Goal: Information Seeking & Learning: Learn about a topic

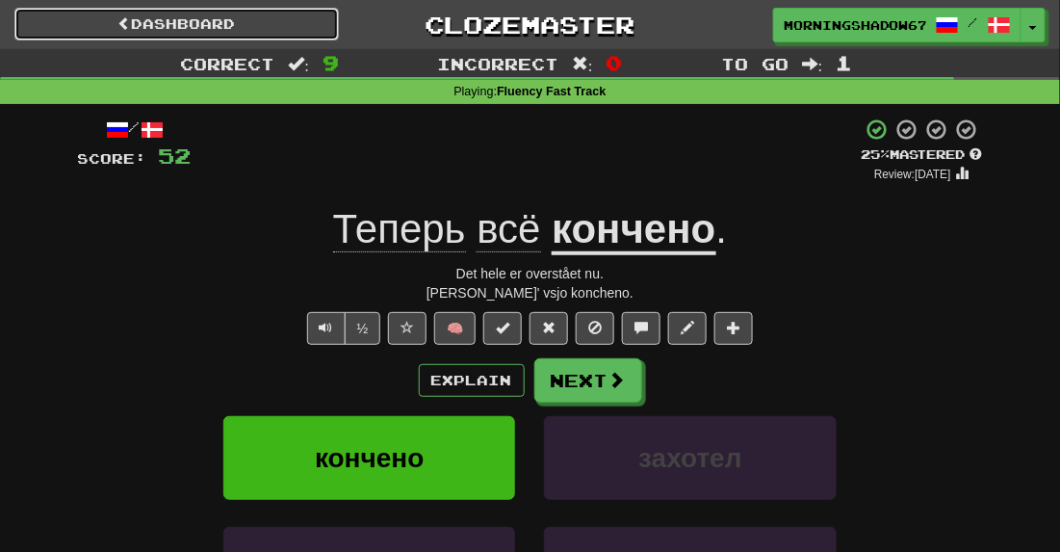
click at [128, 30] on link "Dashboard" at bounding box center [176, 24] width 324 height 33
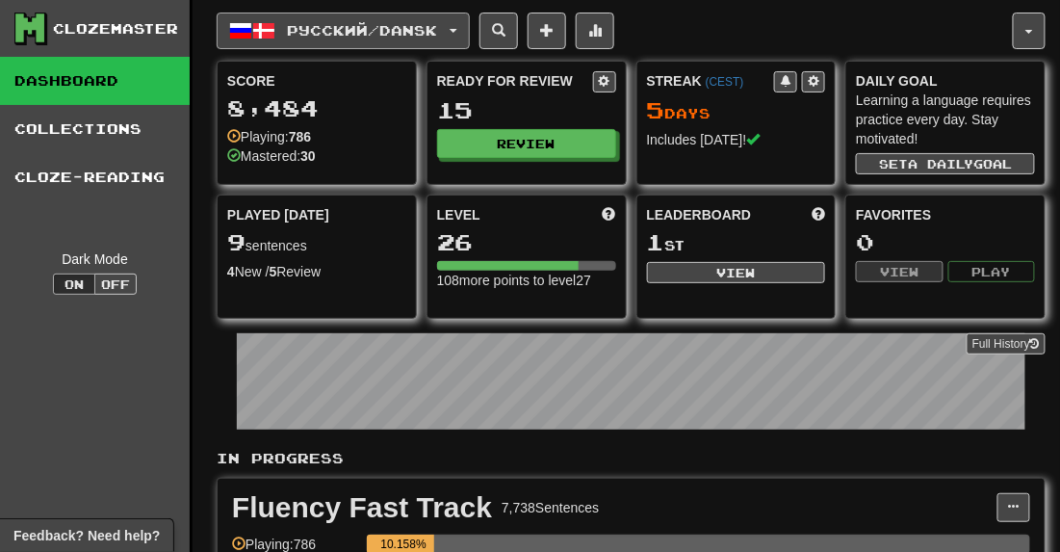
click at [457, 31] on span "button" at bounding box center [454, 31] width 8 height 4
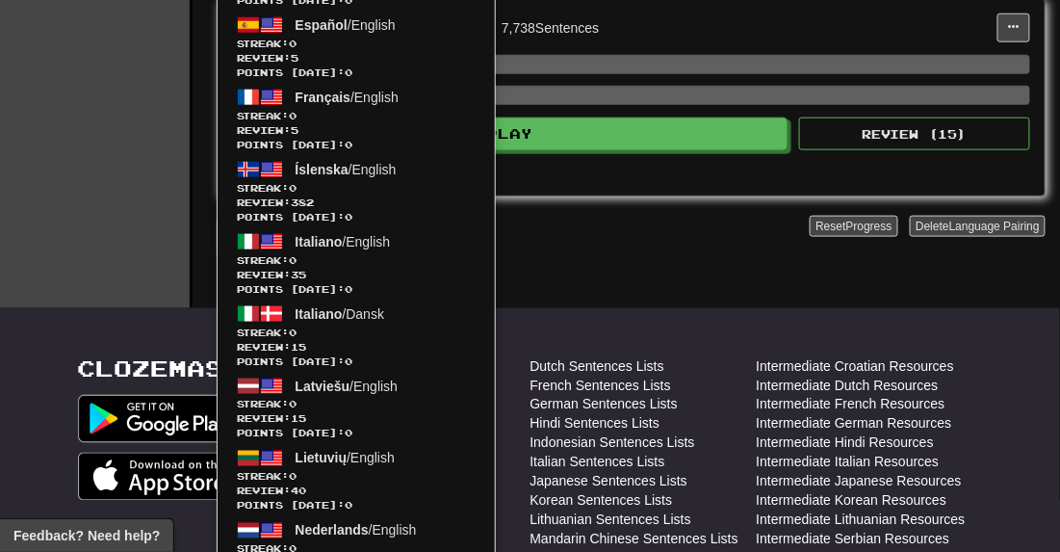
scroll to position [381, 0]
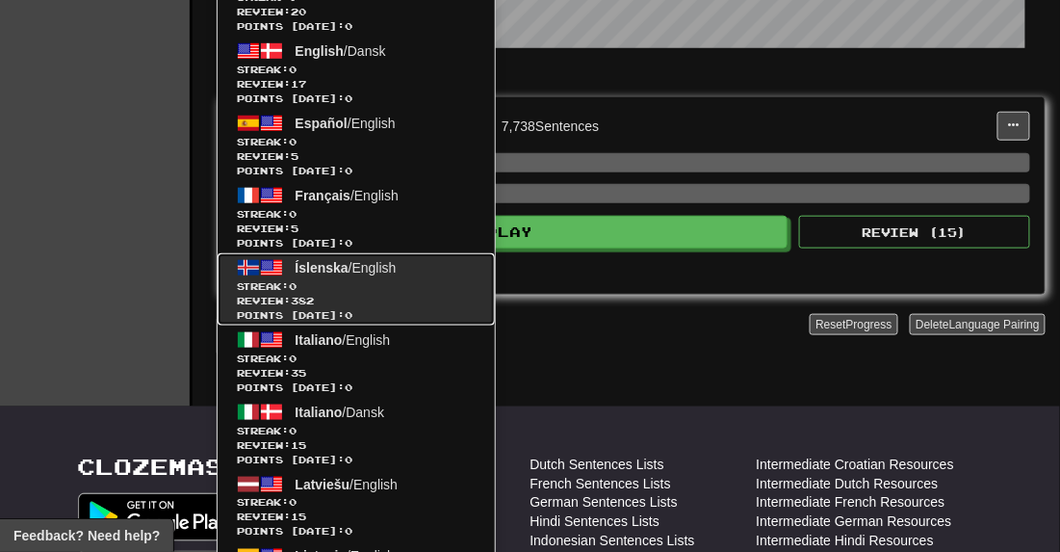
click at [333, 270] on span "Íslenska" at bounding box center [322, 267] width 53 height 15
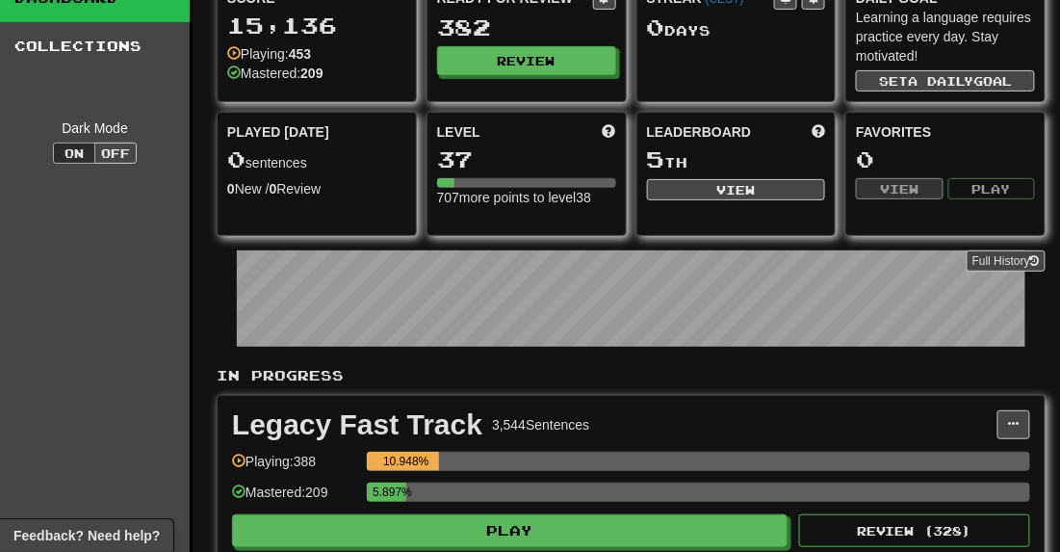
scroll to position [135, 0]
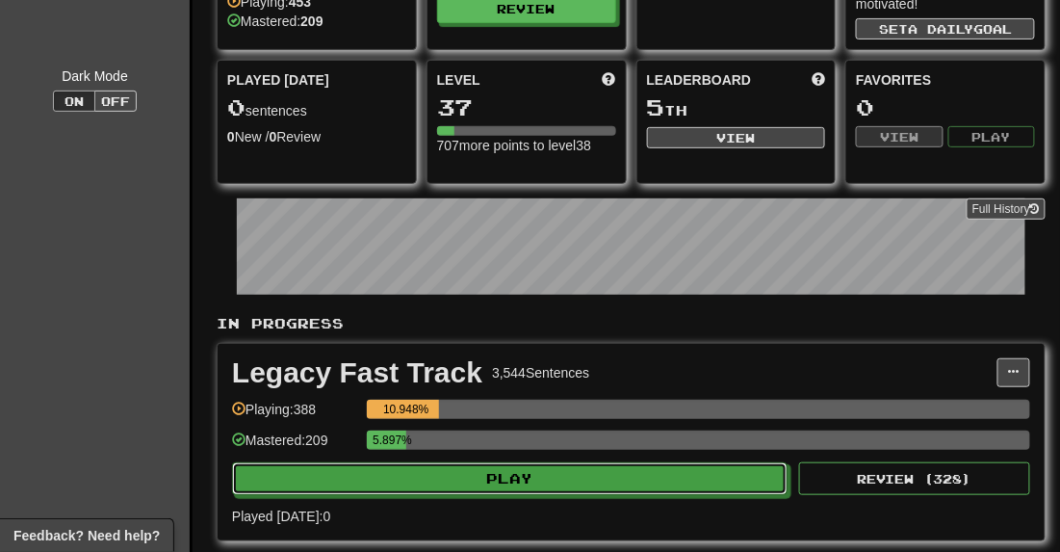
click at [604, 481] on button "Play" at bounding box center [509, 478] width 555 height 33
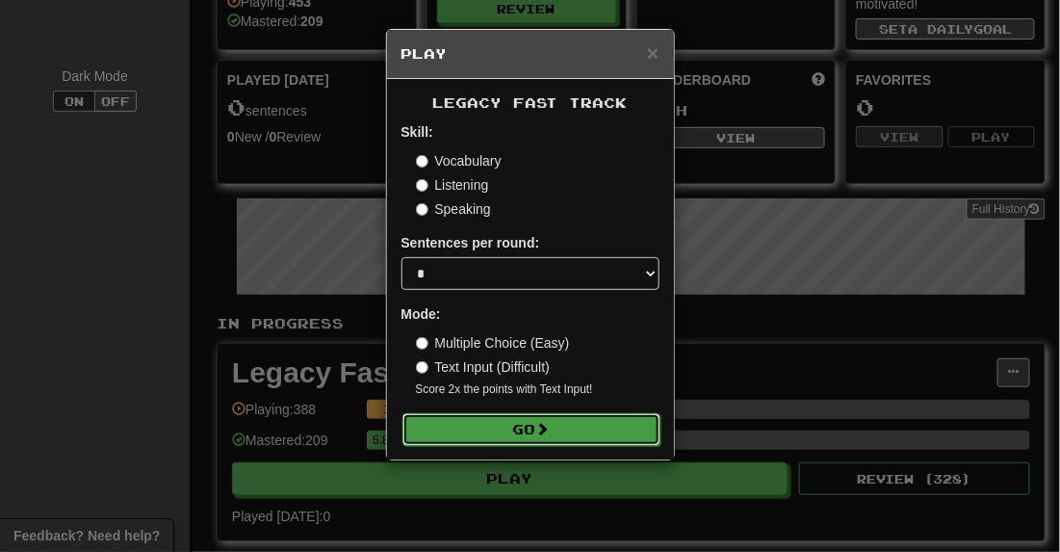
click at [563, 428] on button "Go" at bounding box center [531, 429] width 258 height 33
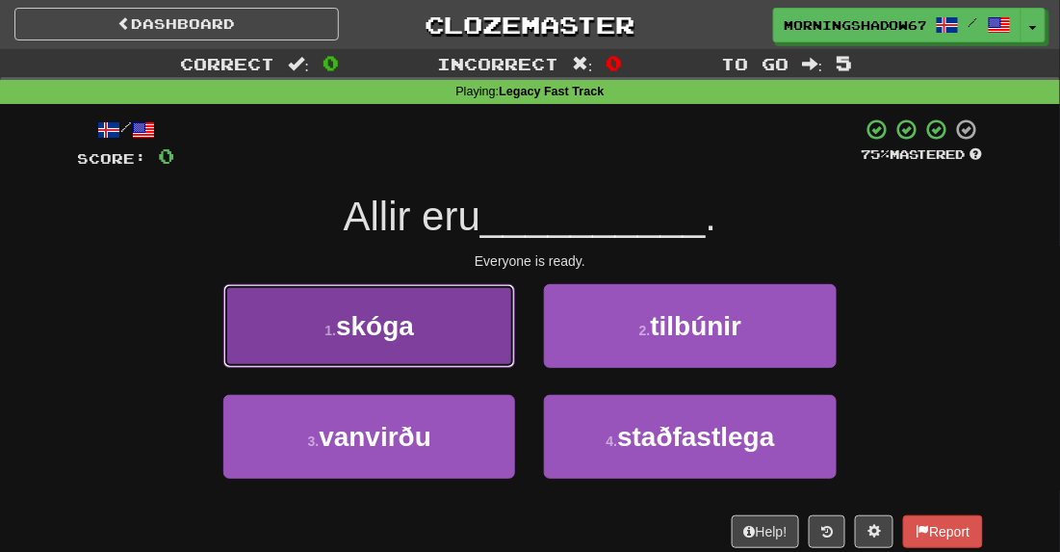
click at [456, 325] on button "1 . skóga" at bounding box center [369, 326] width 292 height 84
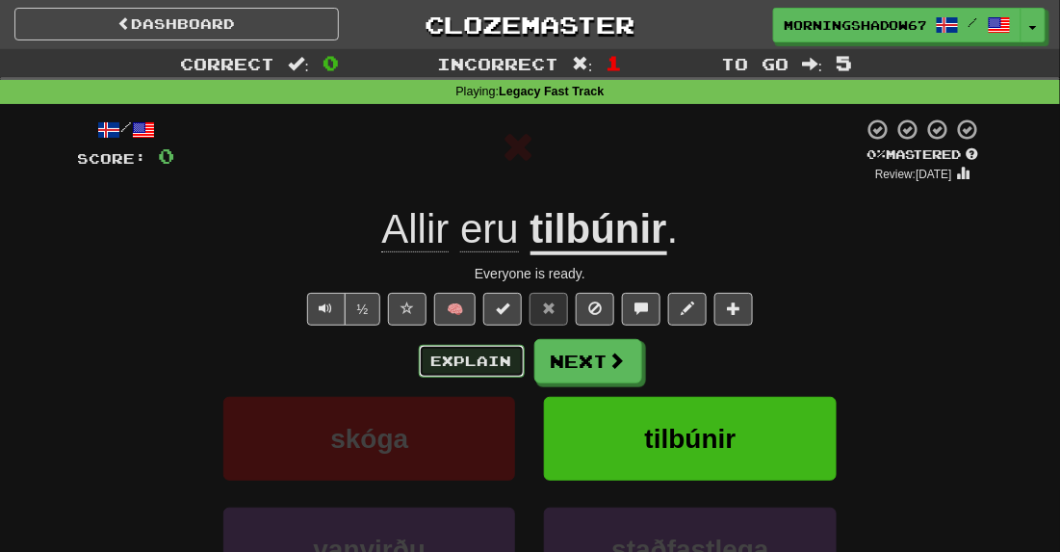
click at [462, 352] on button "Explain" at bounding box center [472, 361] width 106 height 33
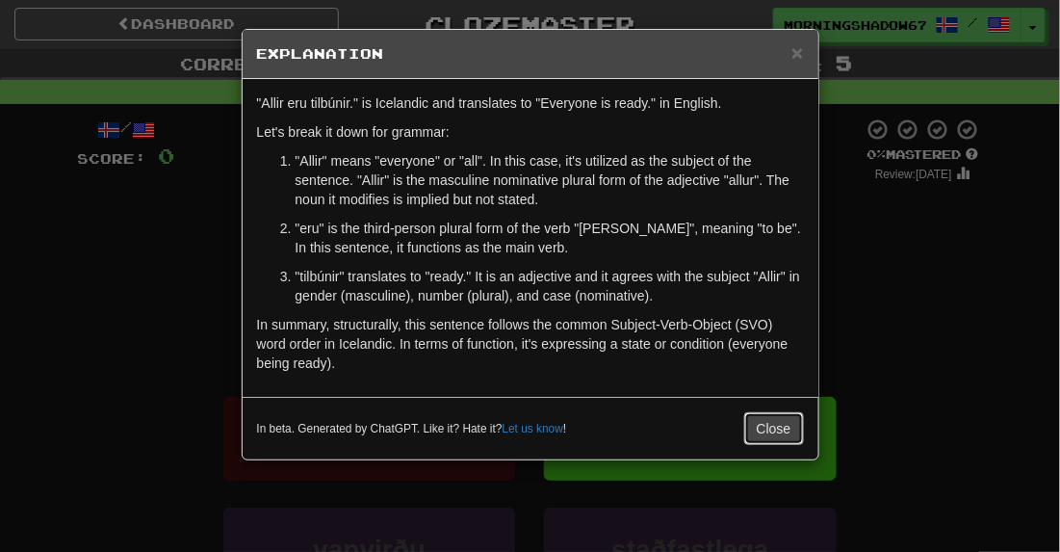
click at [778, 436] on button "Close" at bounding box center [774, 428] width 60 height 33
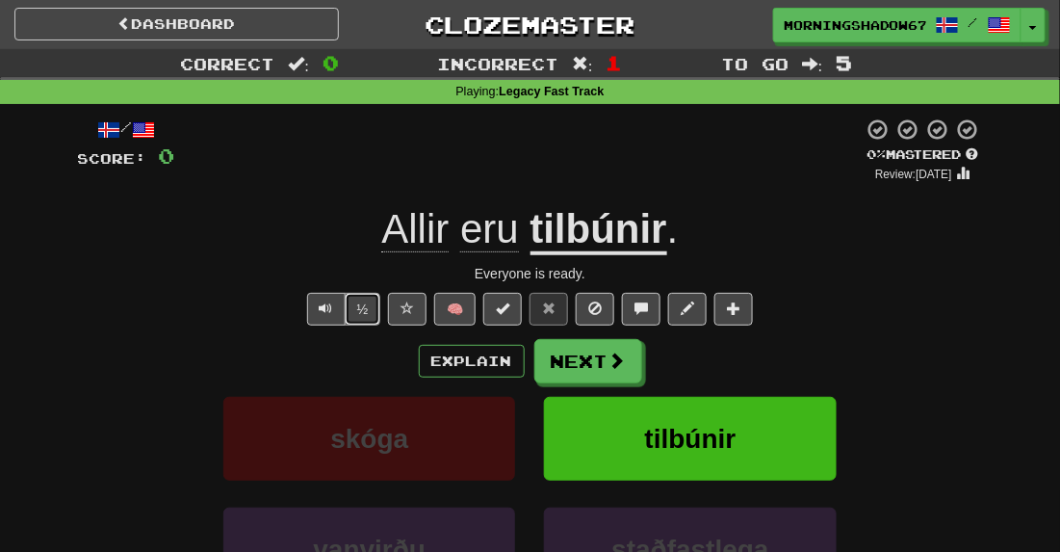
click at [372, 309] on button "½" at bounding box center [363, 309] width 37 height 33
click at [338, 302] on button "Text-to-speech controls" at bounding box center [326, 309] width 39 height 33
click at [598, 370] on button "Next" at bounding box center [589, 362] width 108 height 44
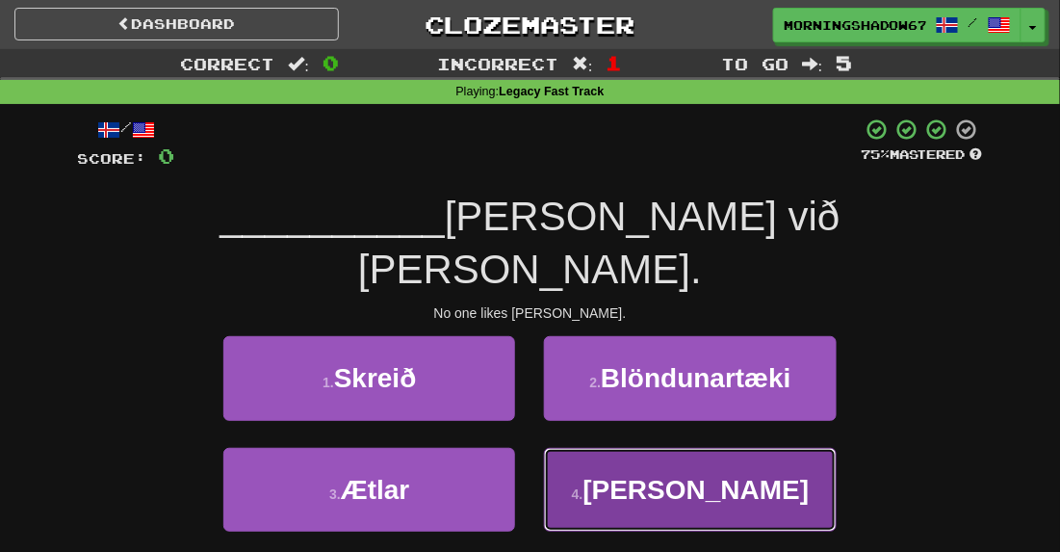
click at [662, 475] on span "Engum" at bounding box center [696, 490] width 226 height 30
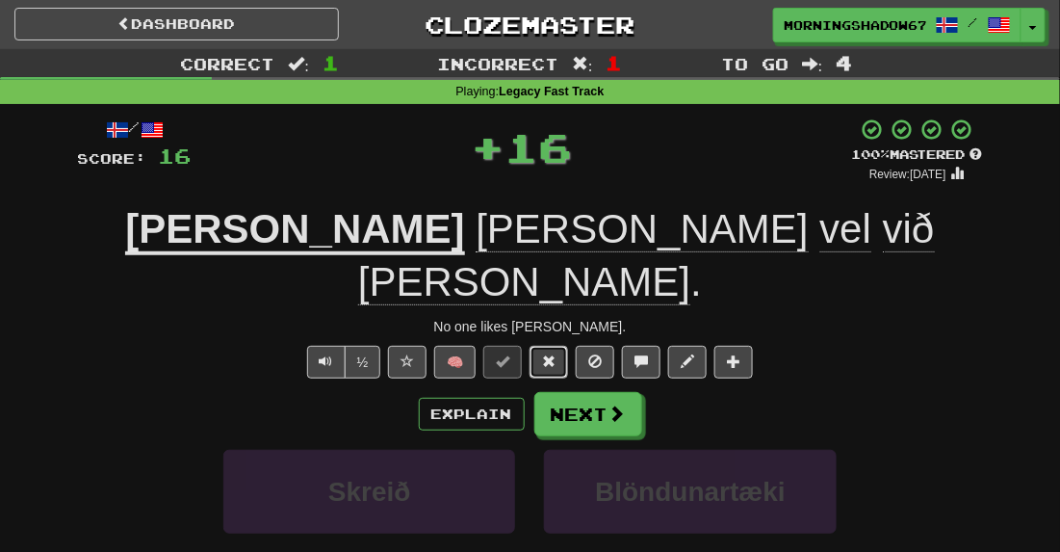
click at [545, 354] on span at bounding box center [548, 360] width 13 height 13
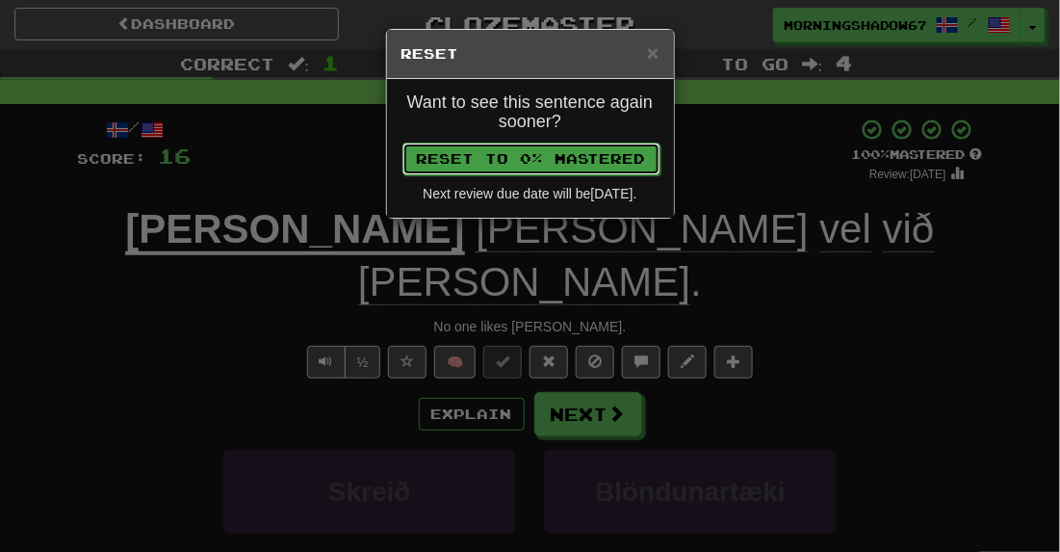
click at [584, 156] on button "Reset to 0% Mastered" at bounding box center [531, 158] width 258 height 33
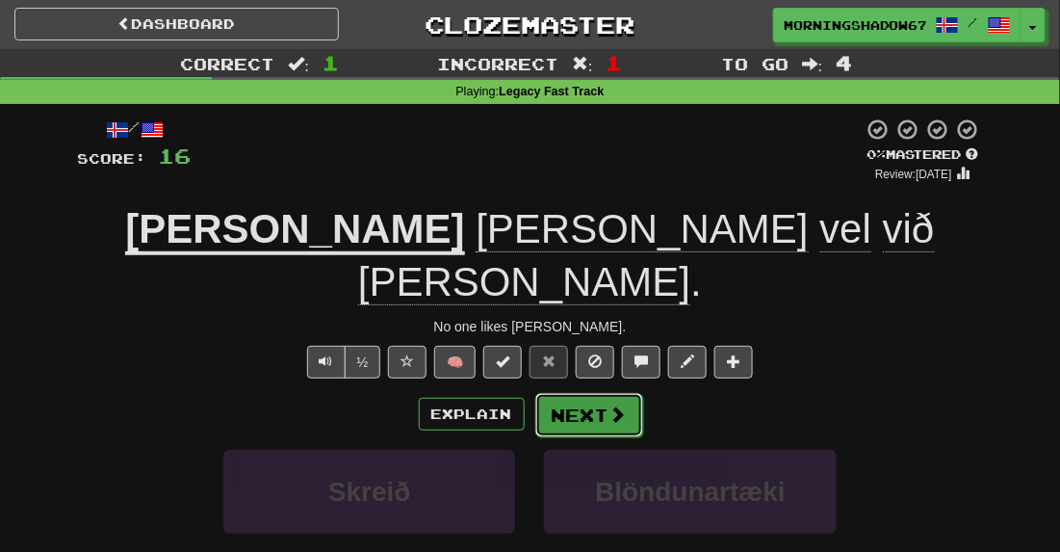
click at [605, 393] on button "Next" at bounding box center [589, 415] width 108 height 44
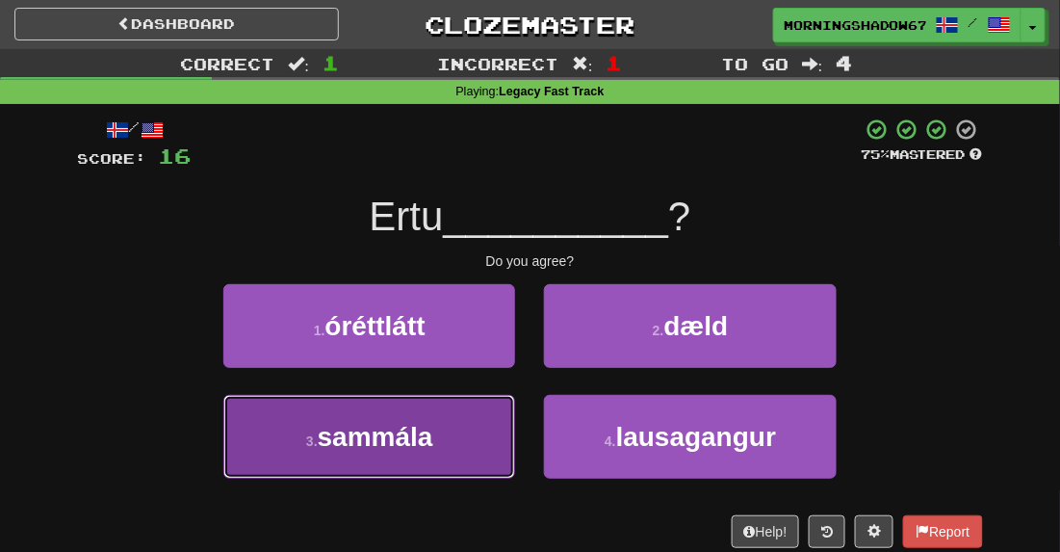
click at [447, 402] on button "3 . sammála" at bounding box center [369, 437] width 292 height 84
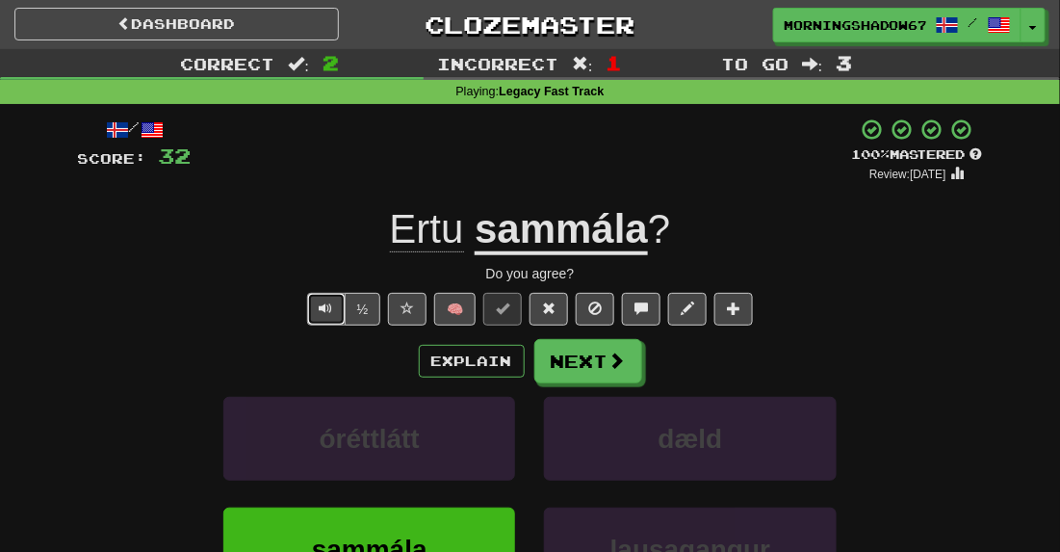
click at [319, 310] on button "Text-to-speech controls" at bounding box center [326, 309] width 39 height 33
click at [493, 357] on button "Explain" at bounding box center [472, 361] width 106 height 33
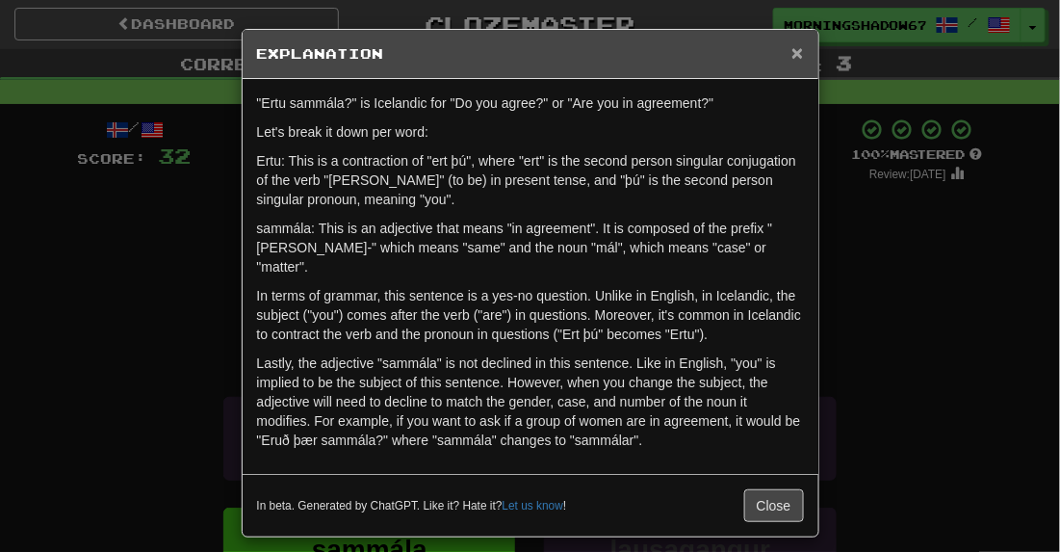
click at [803, 55] on span "×" at bounding box center [797, 52] width 12 height 22
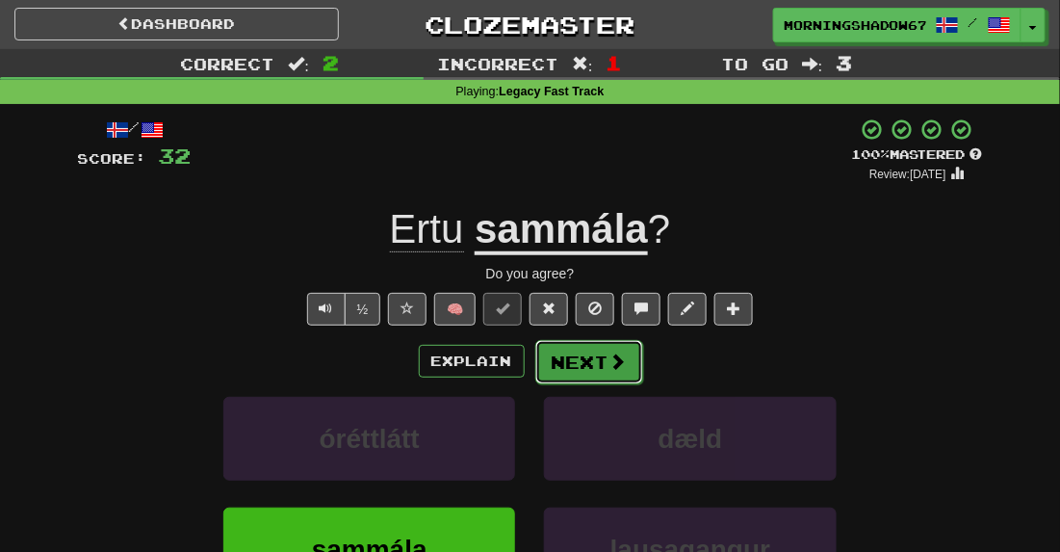
click at [612, 352] on span at bounding box center [617, 360] width 17 height 17
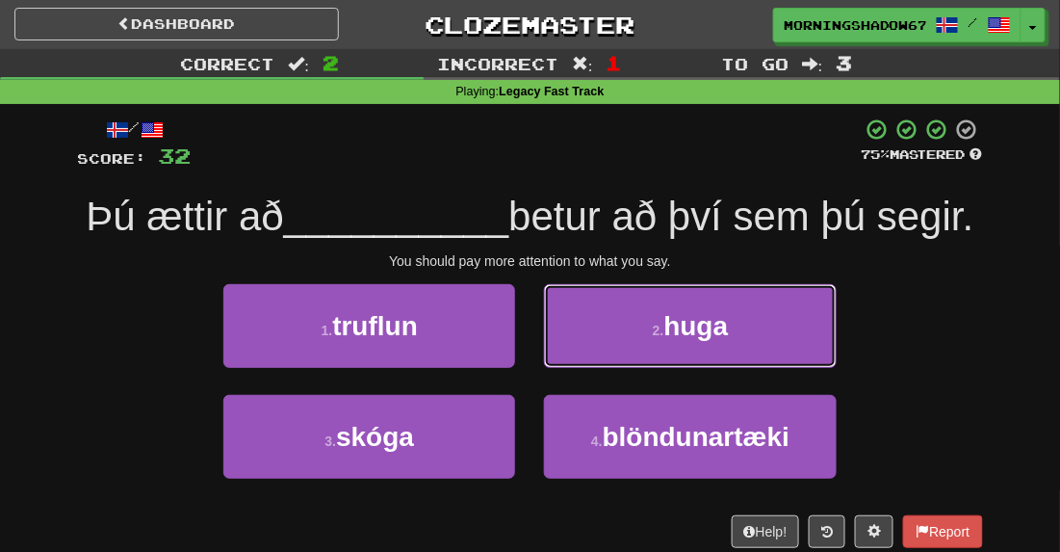
click at [612, 350] on button "2 . huga" at bounding box center [690, 326] width 292 height 84
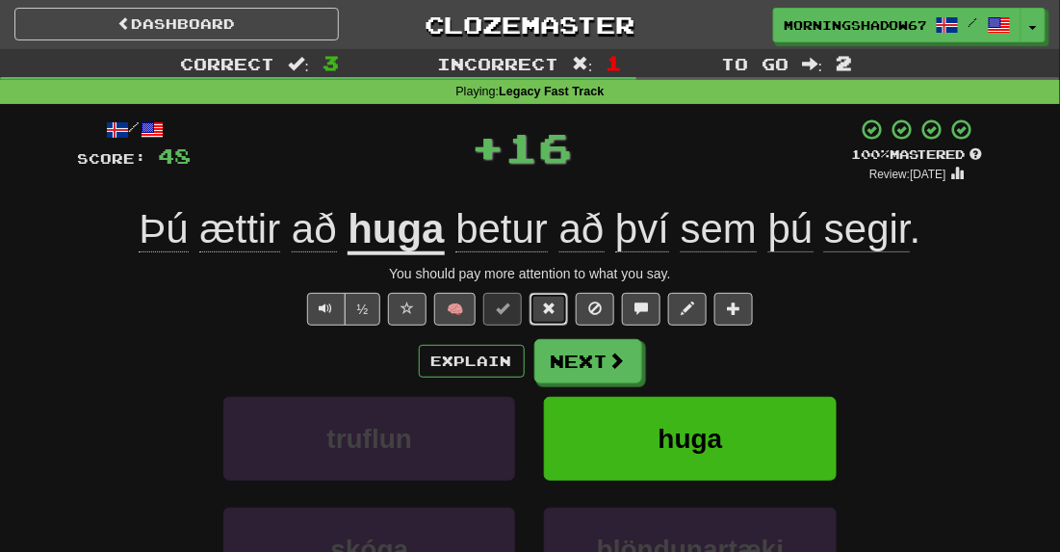
click at [548, 303] on span at bounding box center [548, 307] width 13 height 13
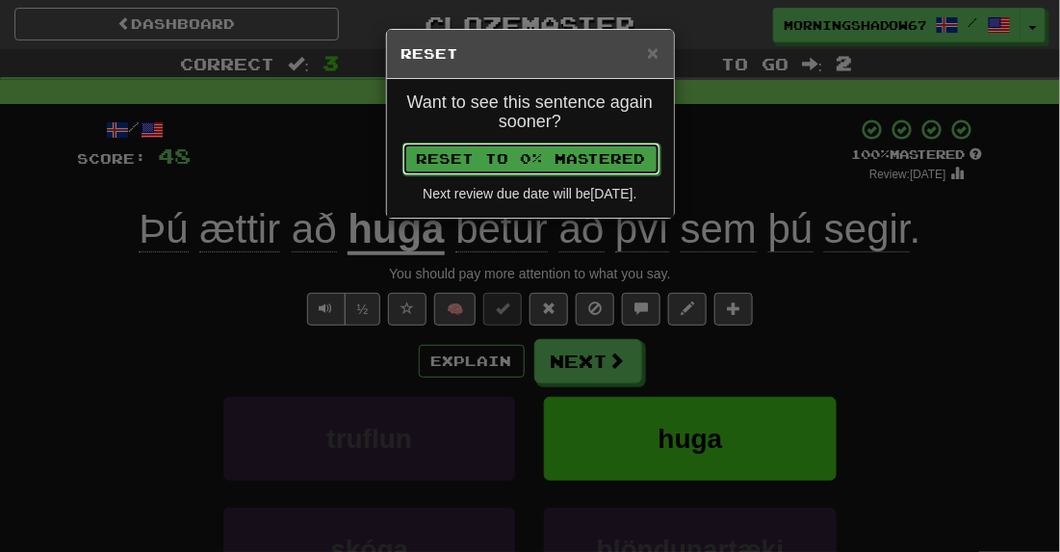
click at [597, 157] on button "Reset to 0% Mastered" at bounding box center [531, 158] width 258 height 33
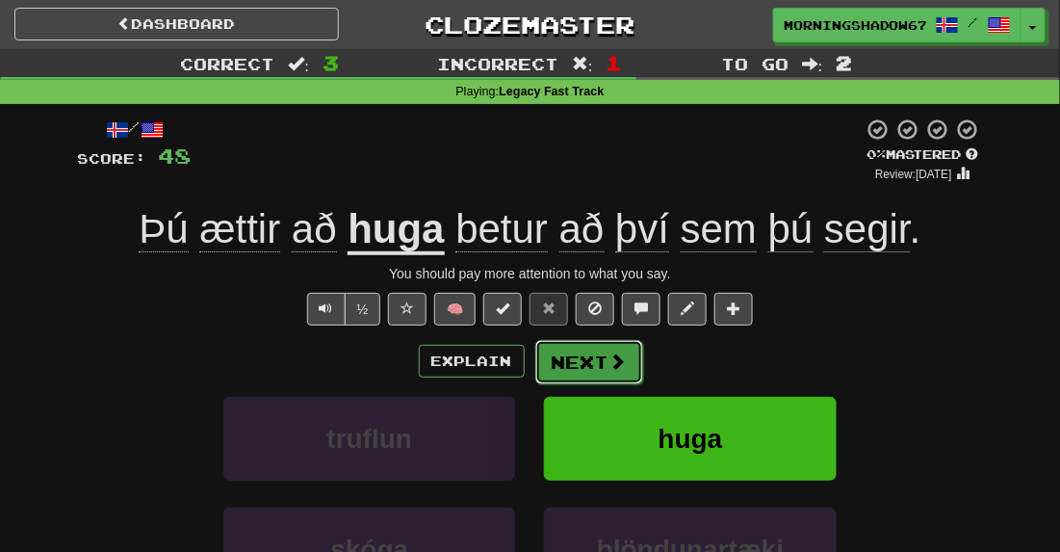
click at [588, 364] on button "Next" at bounding box center [589, 362] width 108 height 44
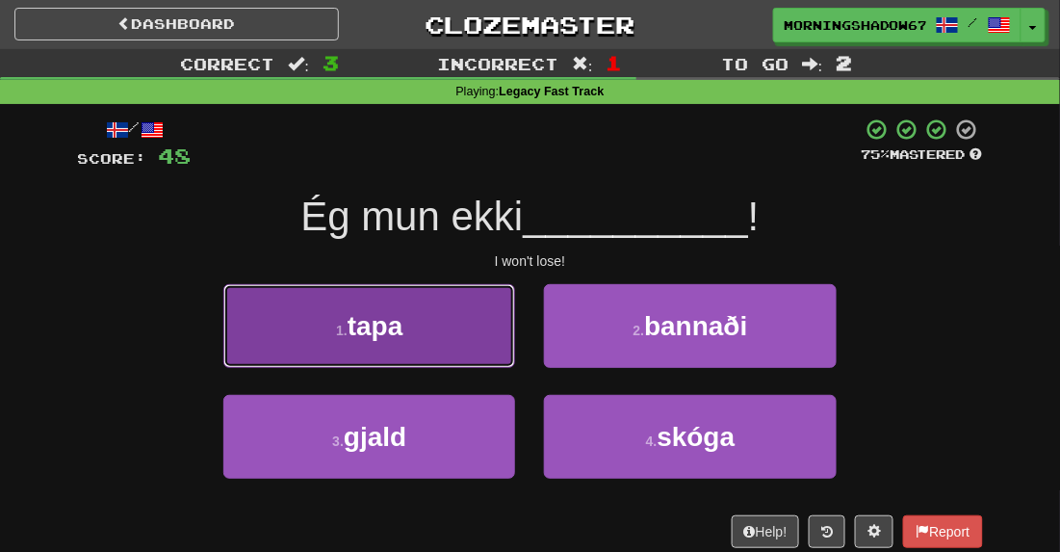
click at [459, 358] on button "1 . tapa" at bounding box center [369, 326] width 292 height 84
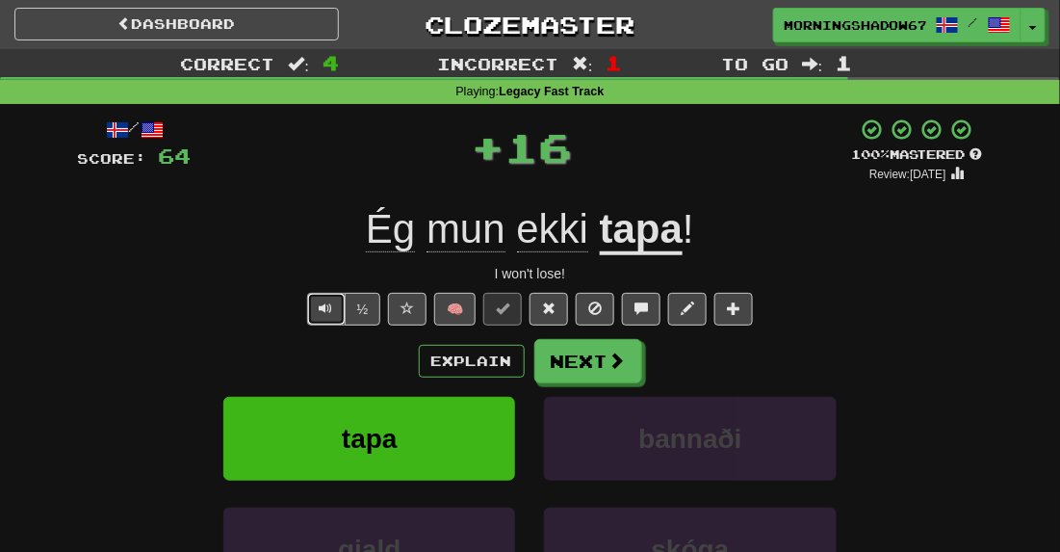
click at [326, 312] on span "Text-to-speech controls" at bounding box center [326, 307] width 13 height 13
click at [545, 313] on span at bounding box center [548, 307] width 13 height 13
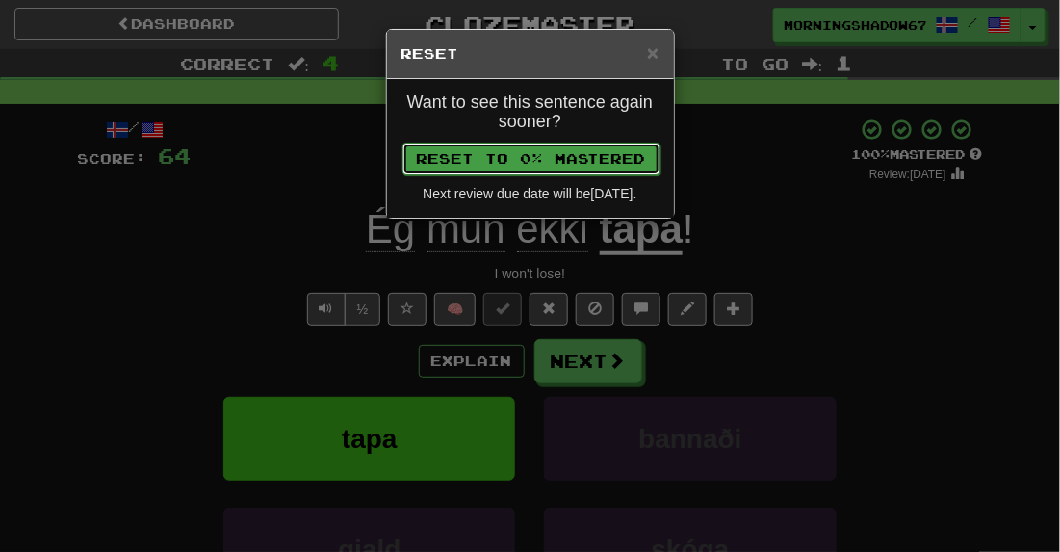
click at [594, 169] on button "Reset to 0% Mastered" at bounding box center [531, 158] width 258 height 33
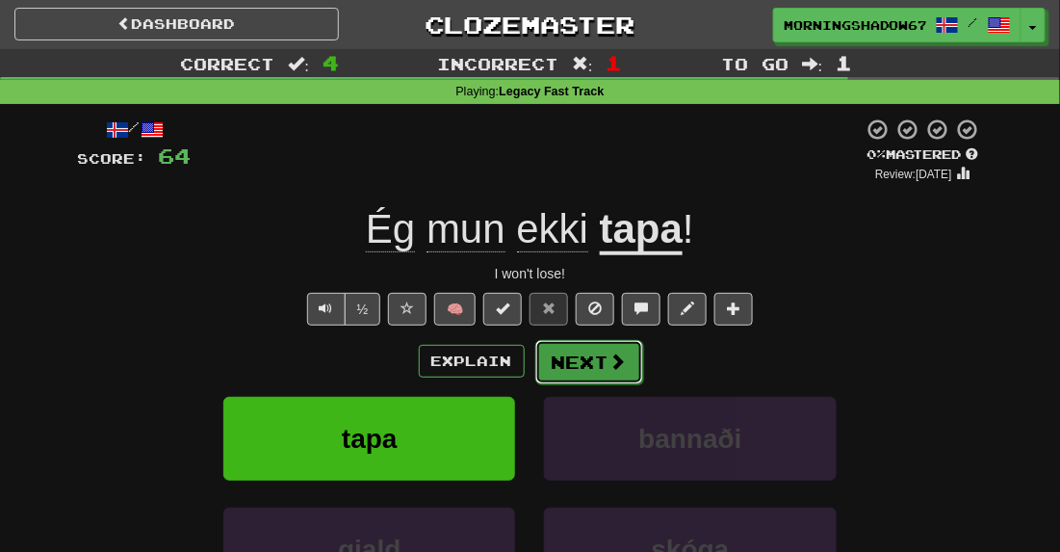
click at [586, 341] on button "Next" at bounding box center [589, 362] width 108 height 44
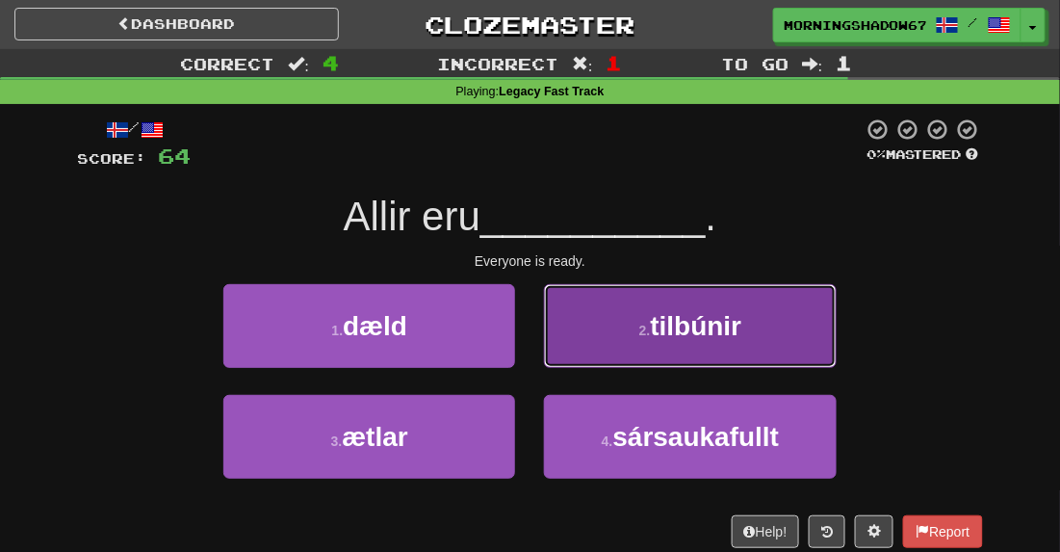
click at [598, 335] on button "2 . tilbúnir" at bounding box center [690, 326] width 292 height 84
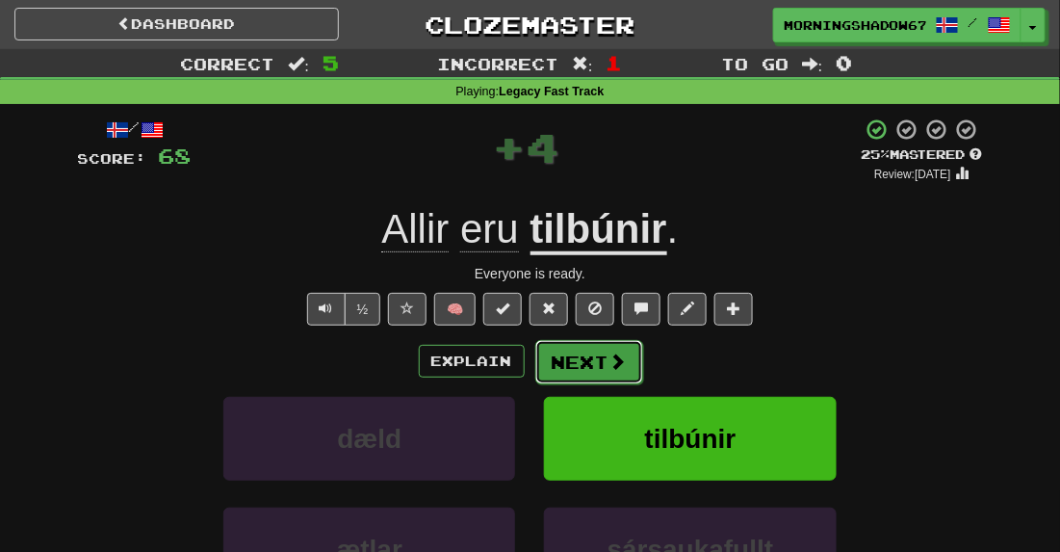
click at [561, 349] on button "Next" at bounding box center [589, 362] width 108 height 44
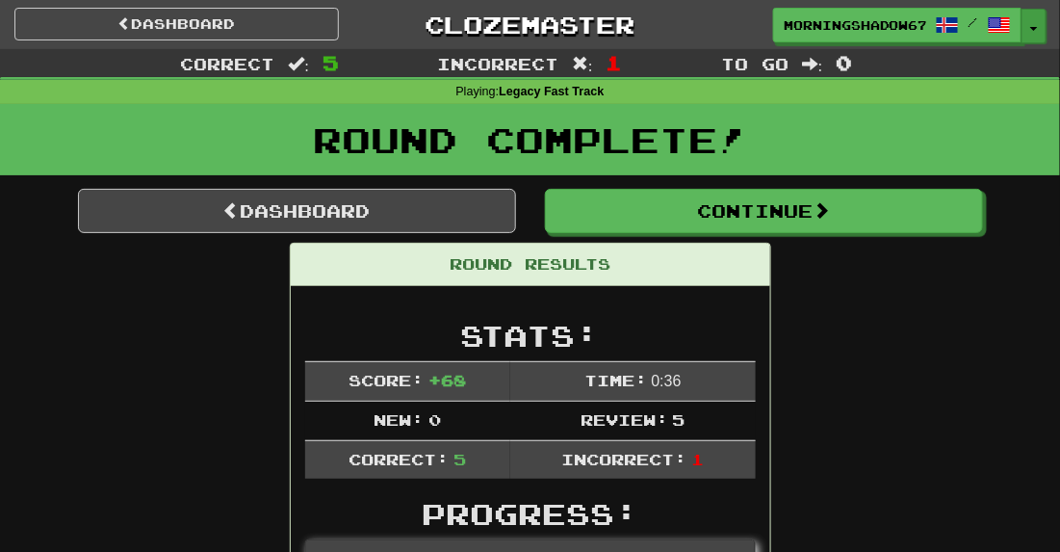
click at [1032, 27] on span "button" at bounding box center [1034, 29] width 8 height 4
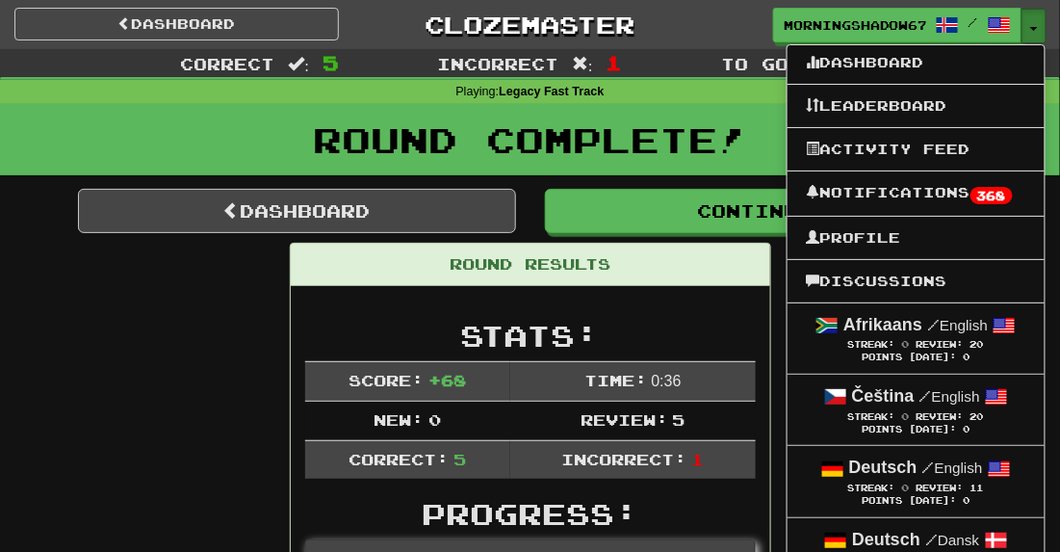
click at [1032, 27] on span "button" at bounding box center [1034, 29] width 8 height 4
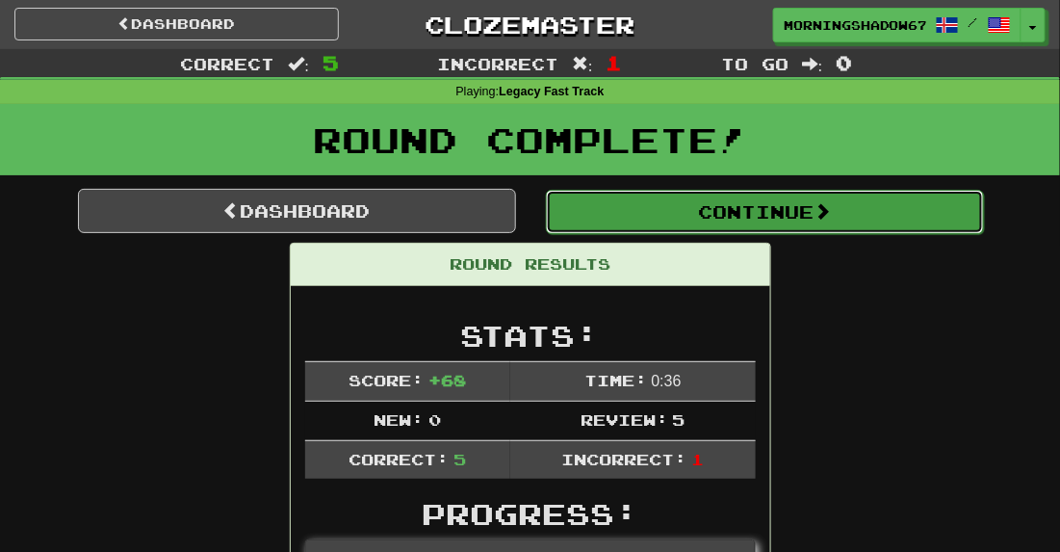
click at [688, 195] on button "Continue" at bounding box center [765, 212] width 438 height 44
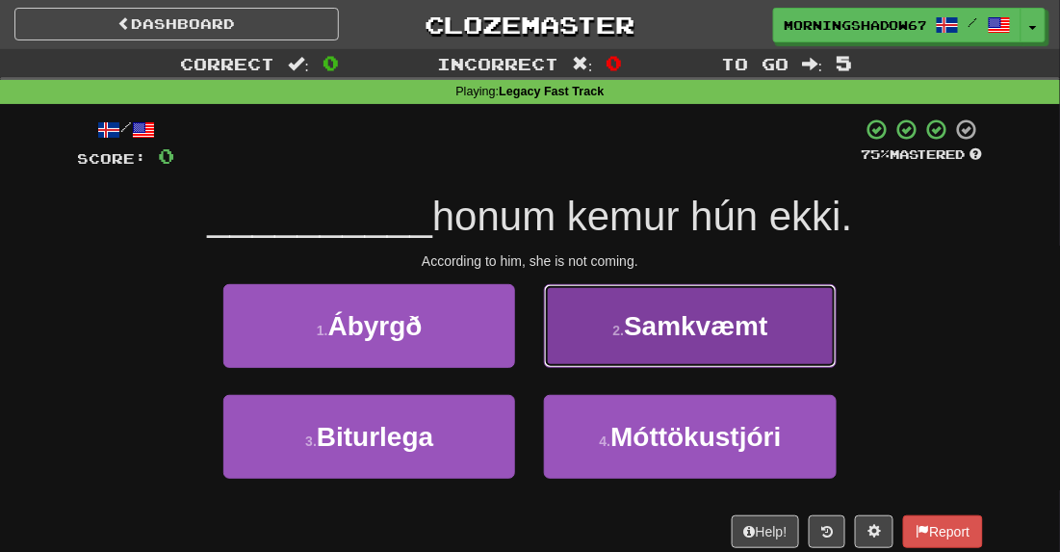
click at [671, 326] on span "Samkvæmt" at bounding box center [695, 326] width 143 height 30
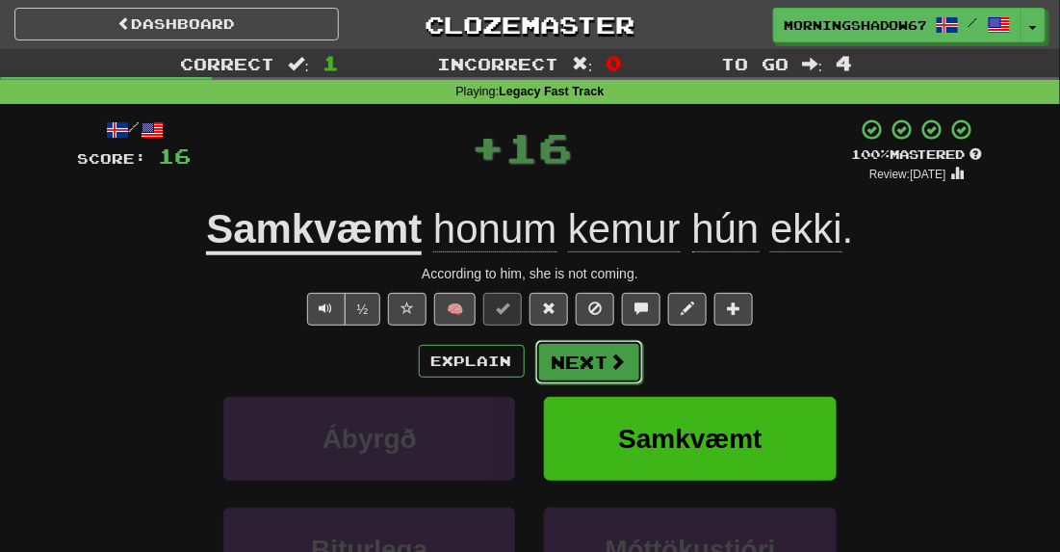
click at [599, 358] on button "Next" at bounding box center [589, 362] width 108 height 44
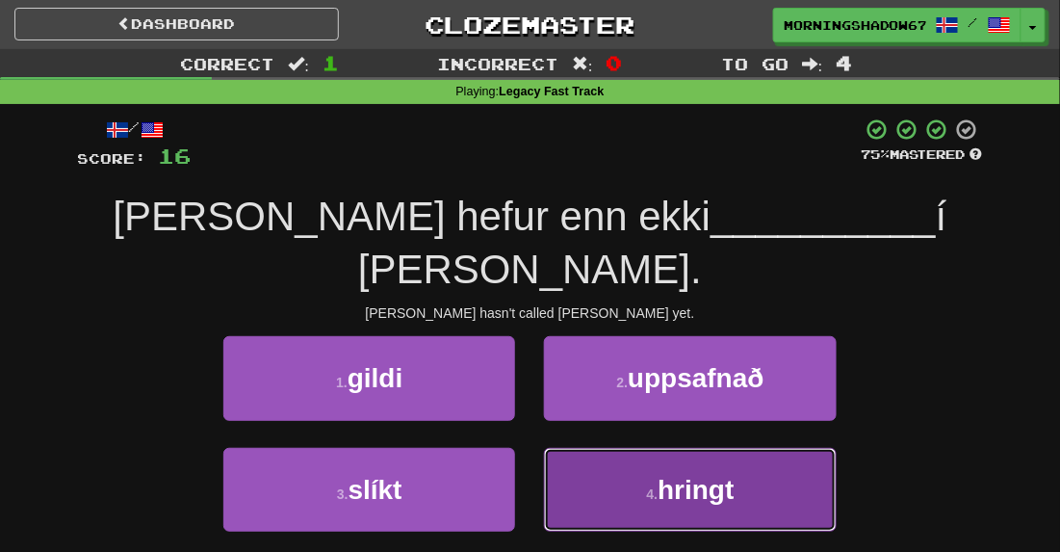
click at [657, 486] on small "4 ." at bounding box center [653, 493] width 12 height 15
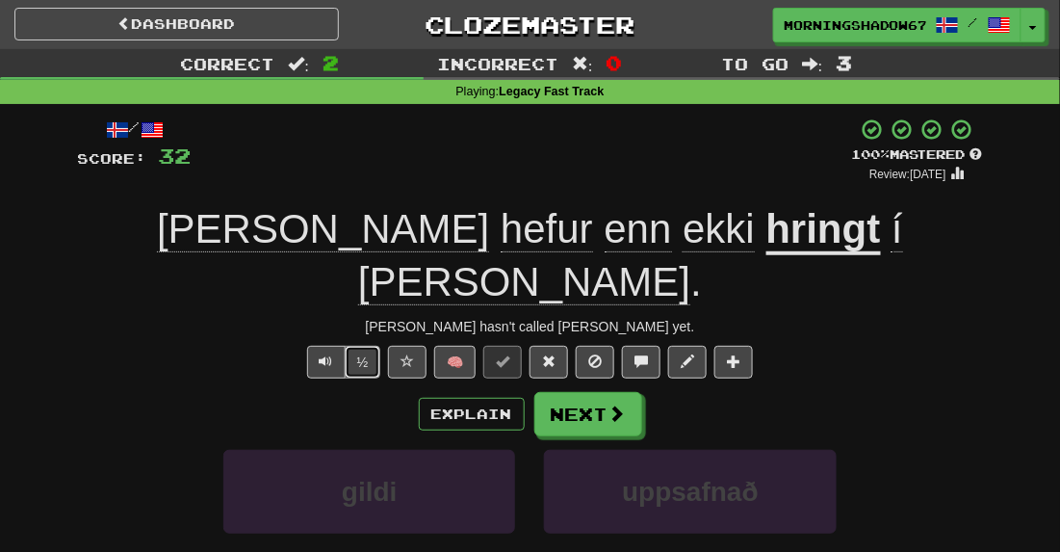
click at [364, 346] on button "½" at bounding box center [363, 362] width 37 height 33
click at [340, 346] on button "Text-to-speech controls" at bounding box center [326, 362] width 39 height 33
click at [594, 393] on button "Next" at bounding box center [589, 415] width 108 height 44
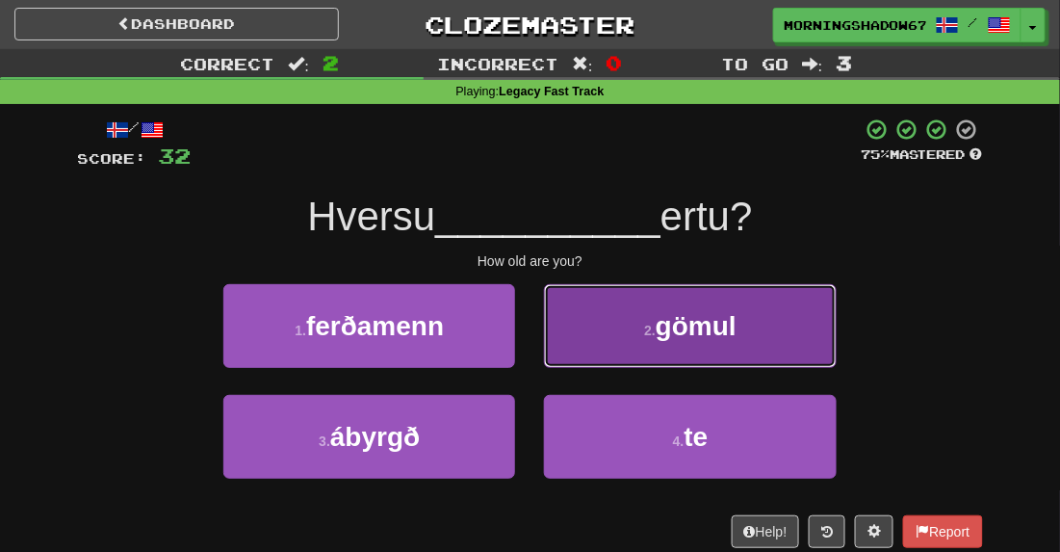
click at [635, 330] on button "2 . gömul" at bounding box center [690, 326] width 292 height 84
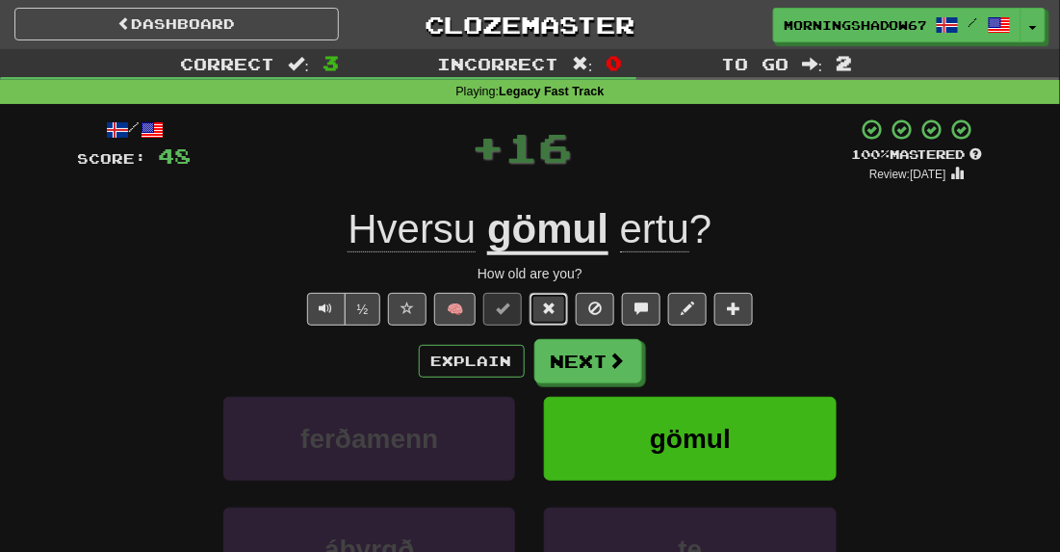
click at [542, 305] on span at bounding box center [548, 307] width 13 height 13
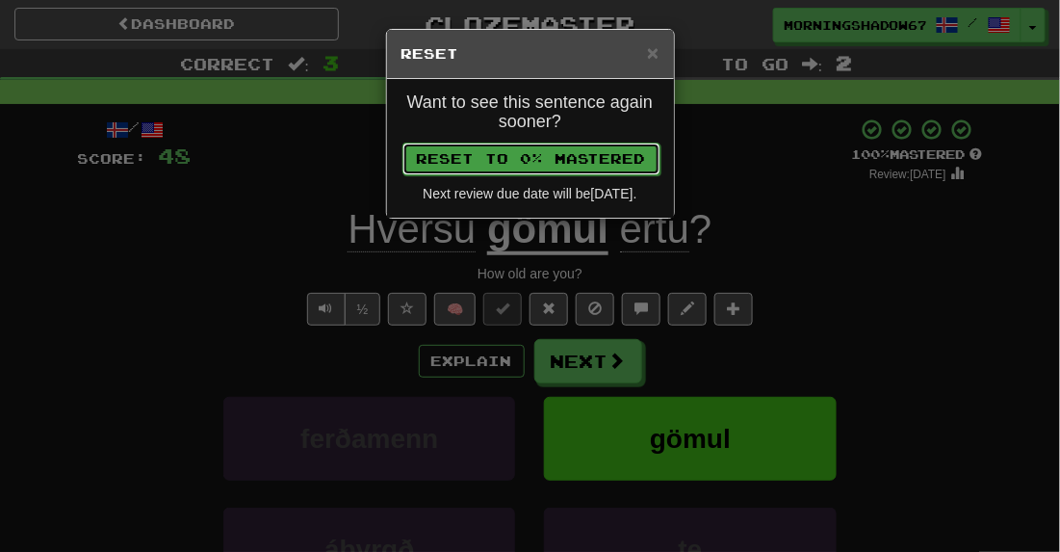
click at [530, 153] on button "Reset to 0% Mastered" at bounding box center [531, 158] width 258 height 33
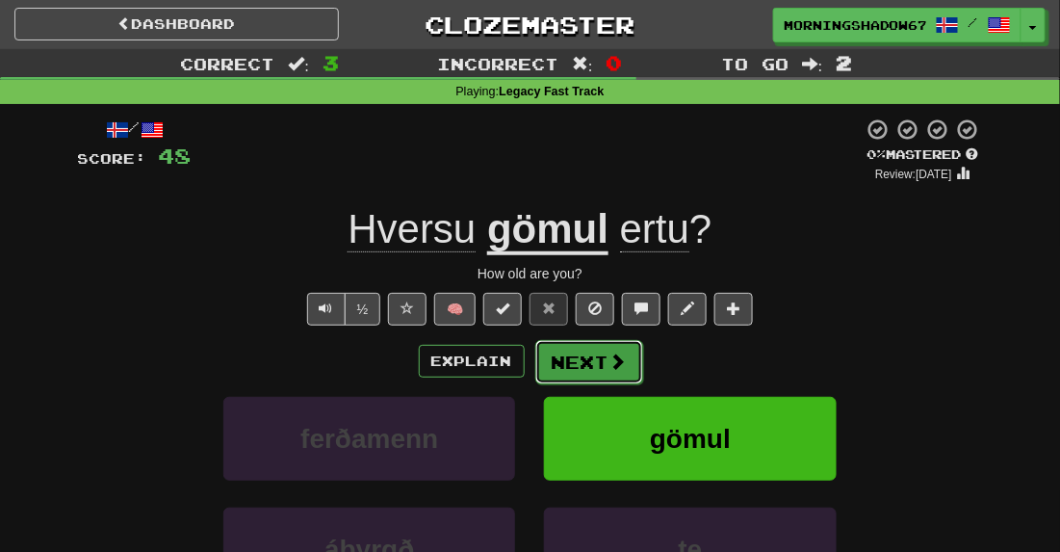
click at [552, 352] on button "Next" at bounding box center [589, 362] width 108 height 44
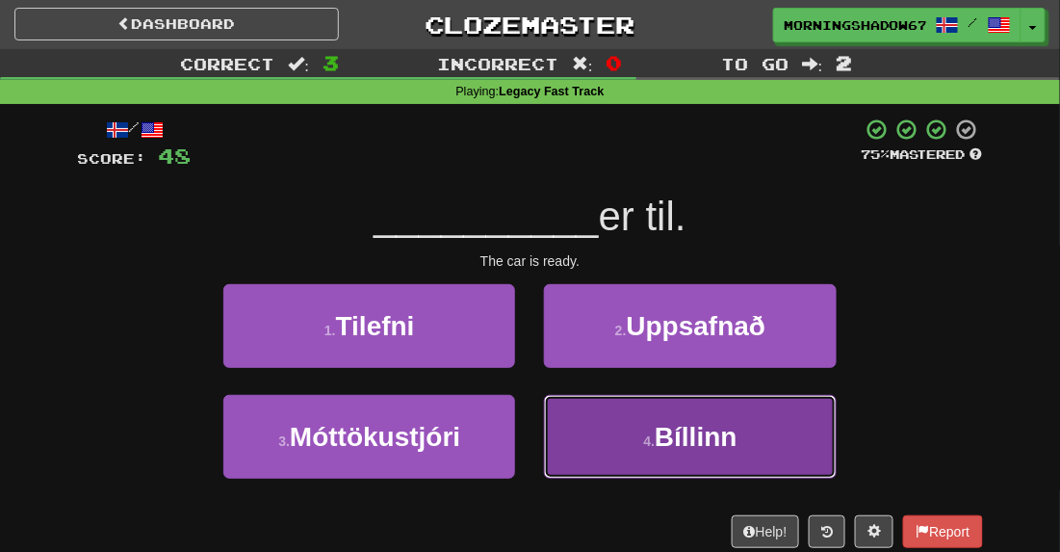
click at [608, 415] on button "4 . Bíllinn" at bounding box center [690, 437] width 292 height 84
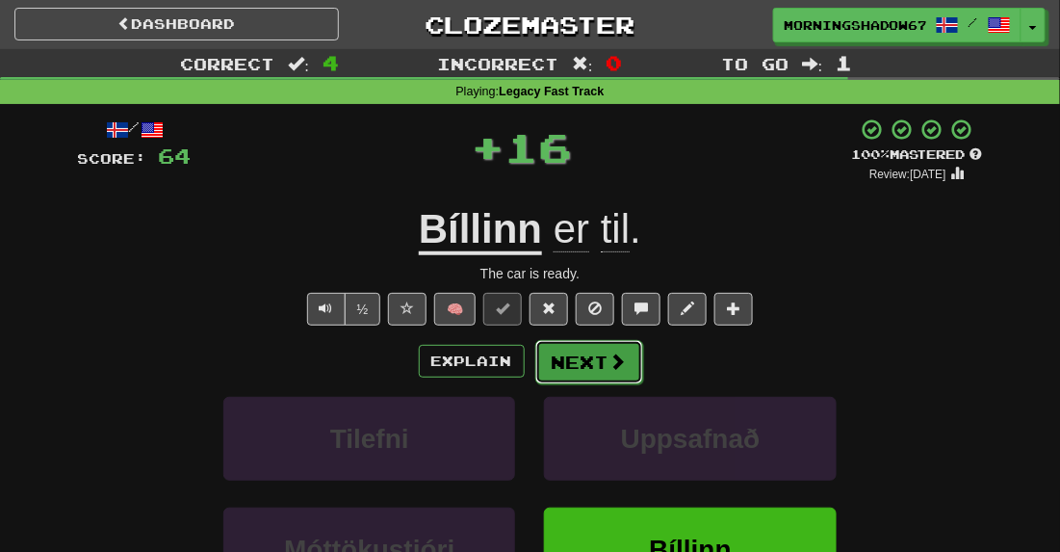
click at [560, 357] on button "Next" at bounding box center [589, 362] width 108 height 44
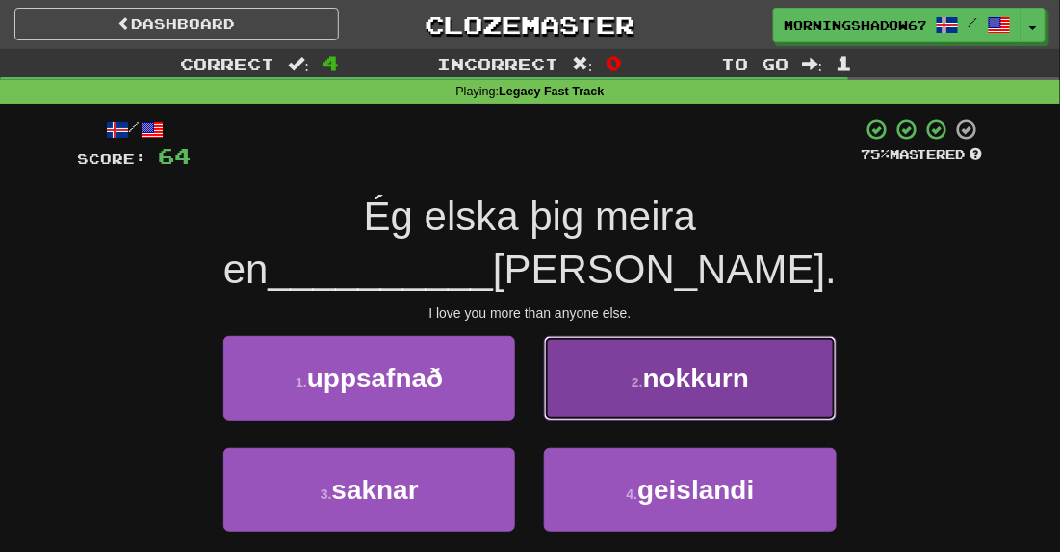
click at [629, 339] on button "2 . nokkurn" at bounding box center [690, 378] width 292 height 84
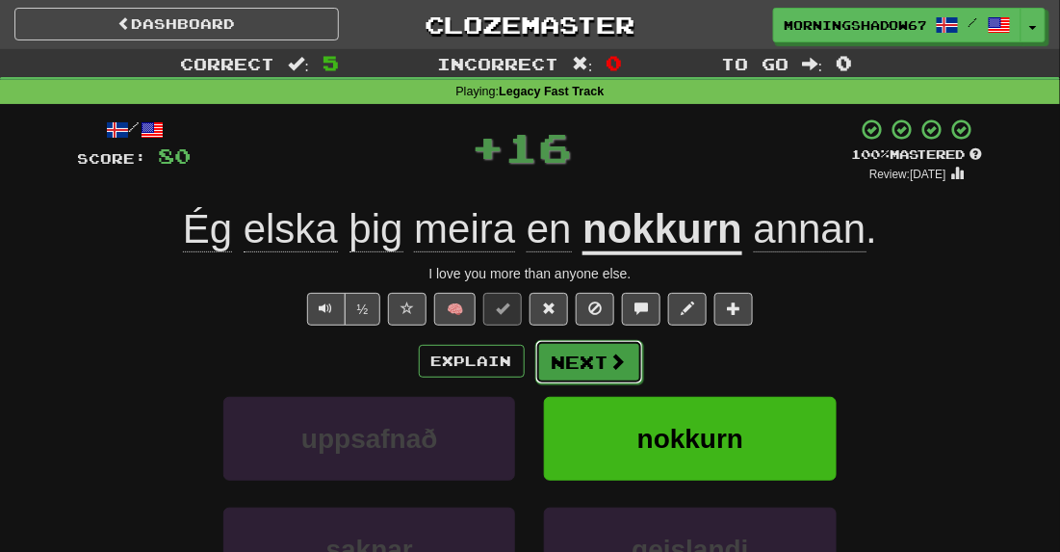
click at [600, 355] on button "Next" at bounding box center [589, 362] width 108 height 44
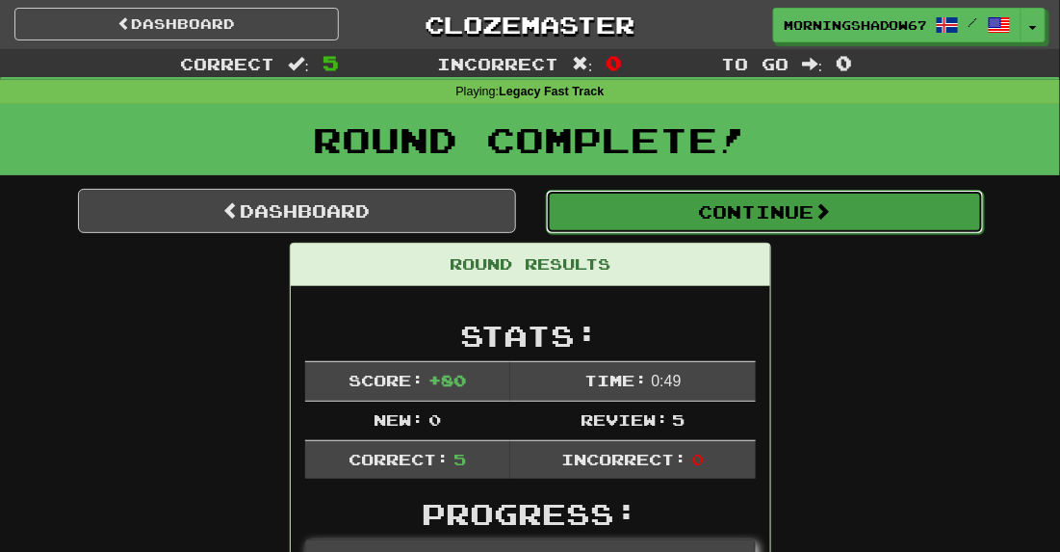
click at [657, 220] on button "Continue" at bounding box center [765, 212] width 438 height 44
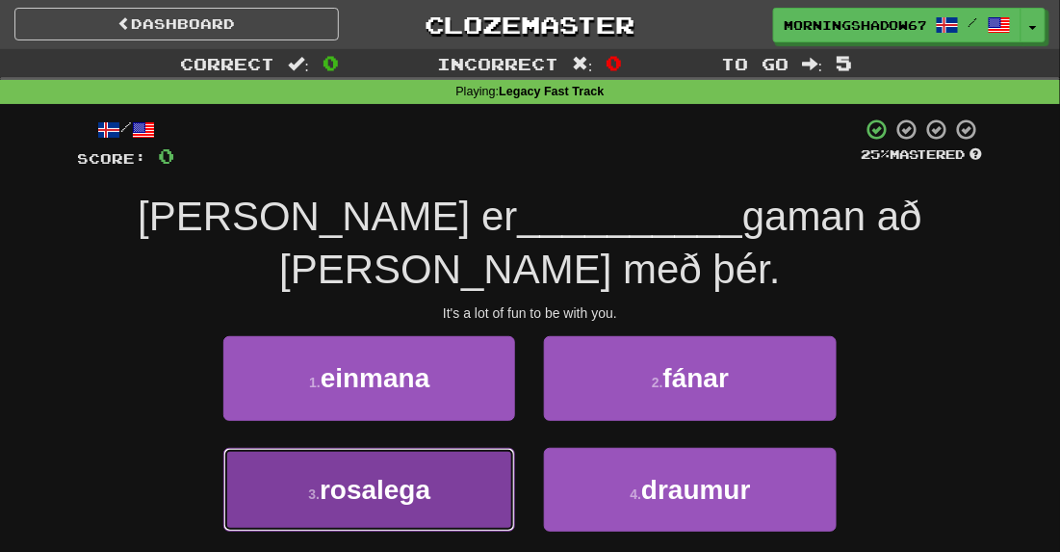
click at [394, 448] on button "3 . rosalega" at bounding box center [369, 490] width 292 height 84
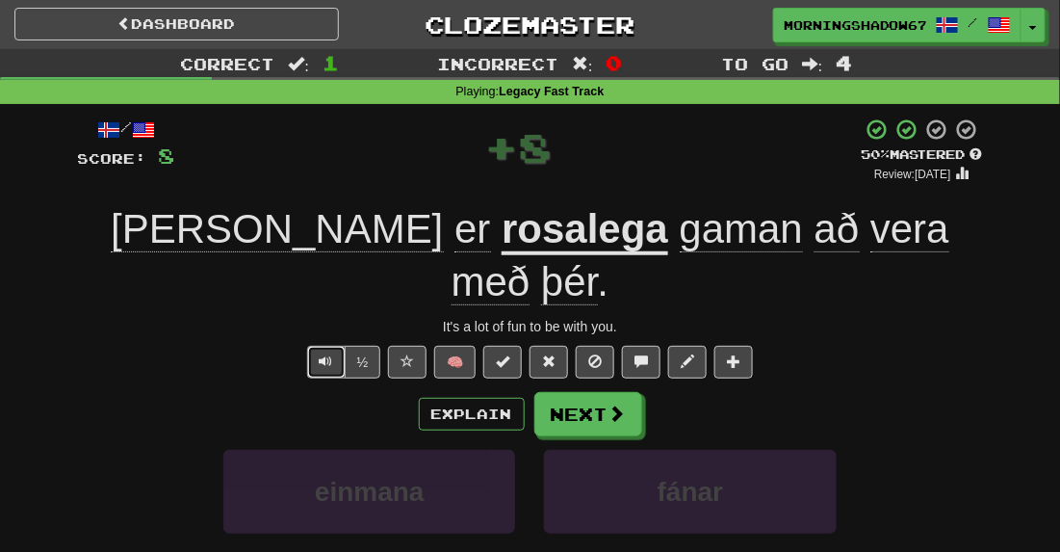
click at [337, 346] on button "Text-to-speech controls" at bounding box center [326, 362] width 39 height 33
click at [553, 354] on span at bounding box center [548, 360] width 13 height 13
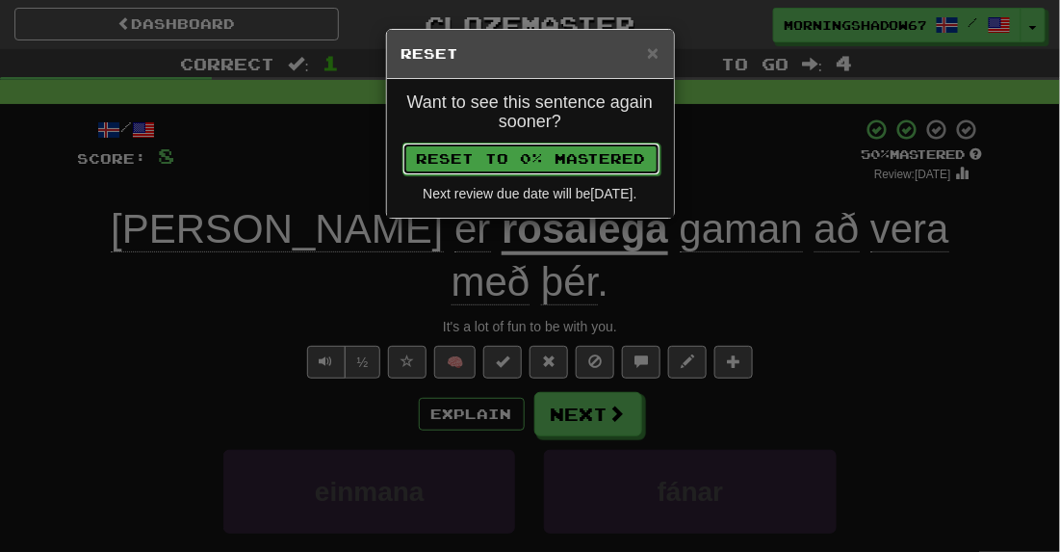
click at [552, 159] on button "Reset to 0% Mastered" at bounding box center [531, 158] width 258 height 33
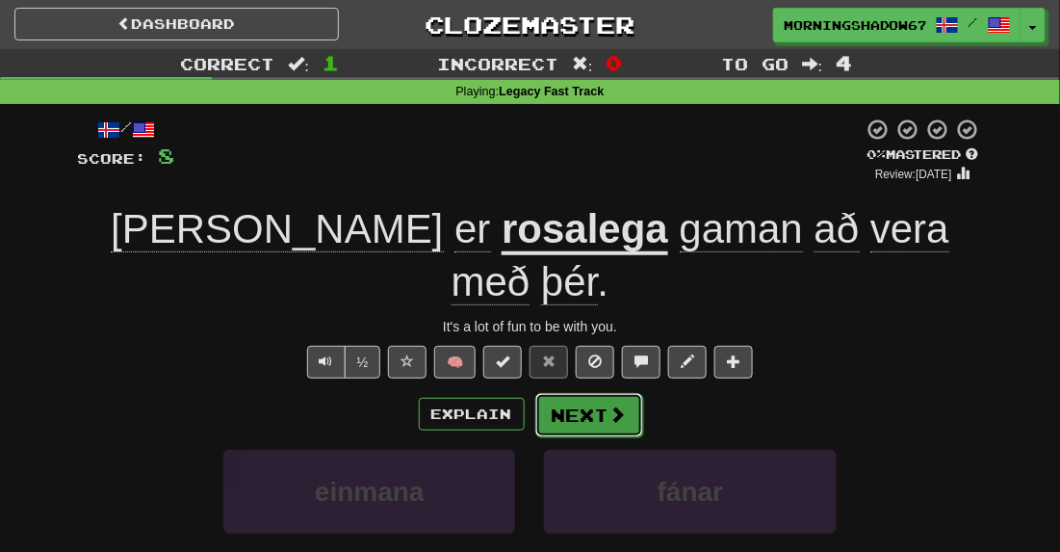
click at [584, 393] on button "Next" at bounding box center [589, 415] width 108 height 44
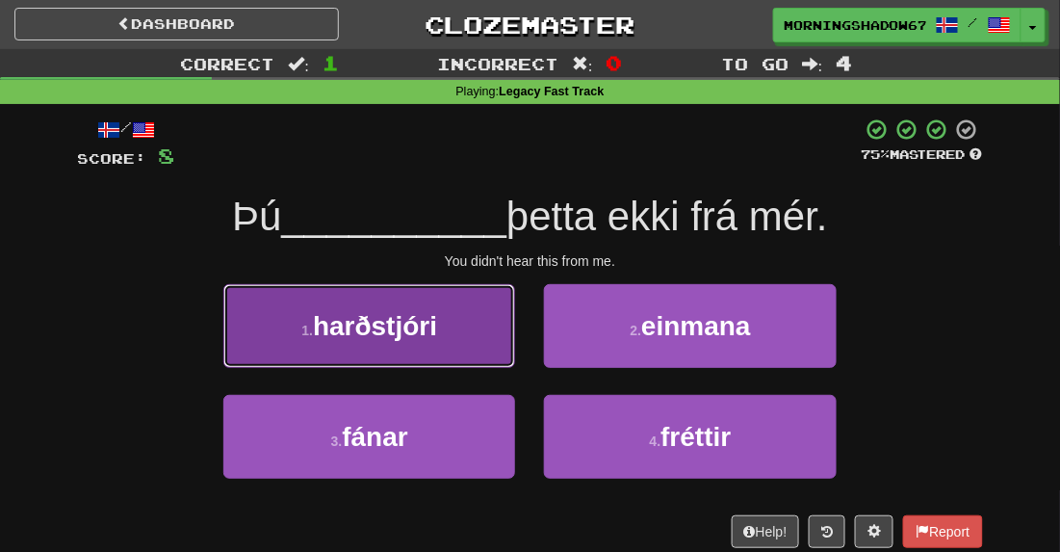
click at [482, 344] on button "1 . harðstjóri" at bounding box center [369, 326] width 292 height 84
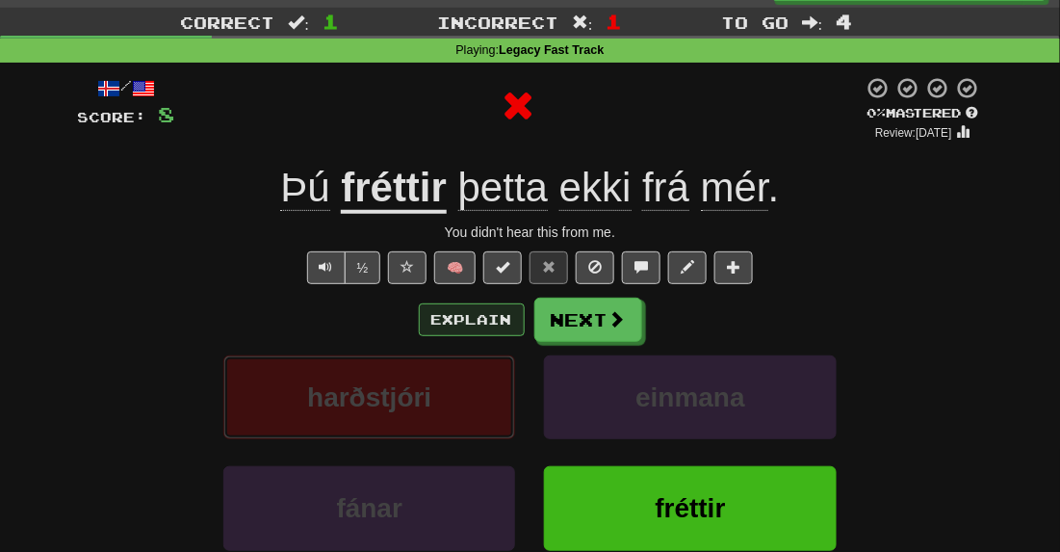
scroll to position [57, 0]
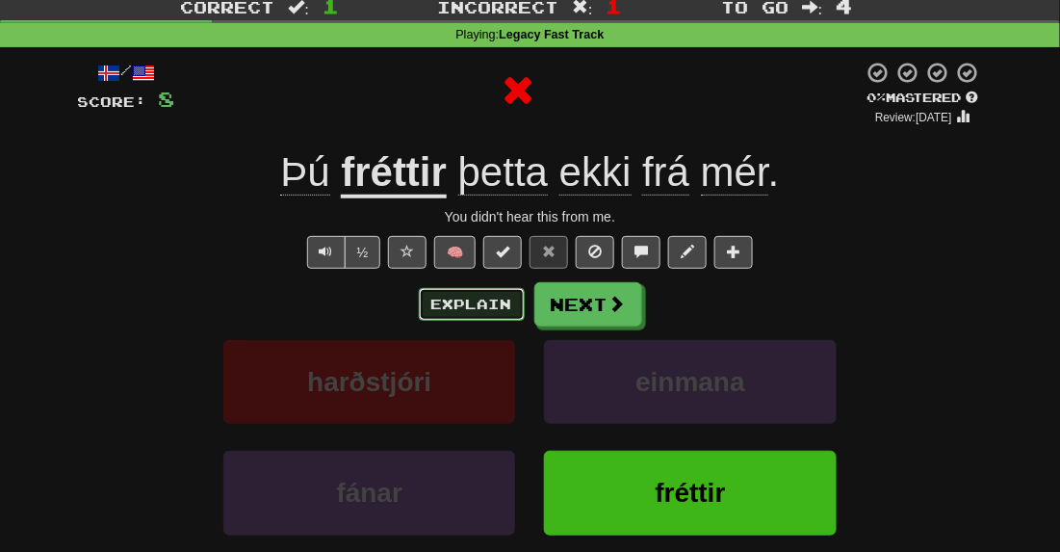
click at [496, 310] on button "Explain" at bounding box center [472, 304] width 106 height 33
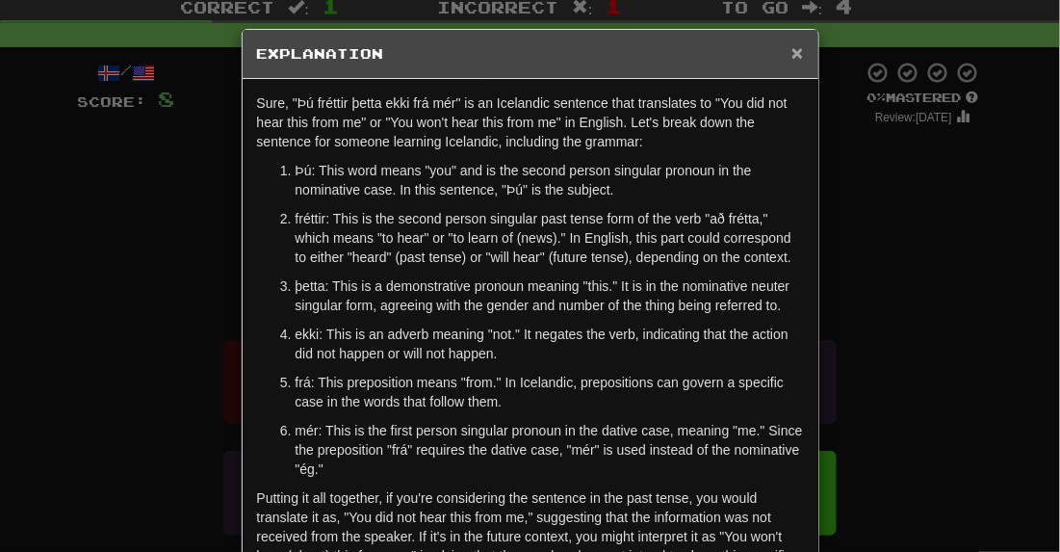
click at [794, 55] on span "×" at bounding box center [797, 52] width 12 height 22
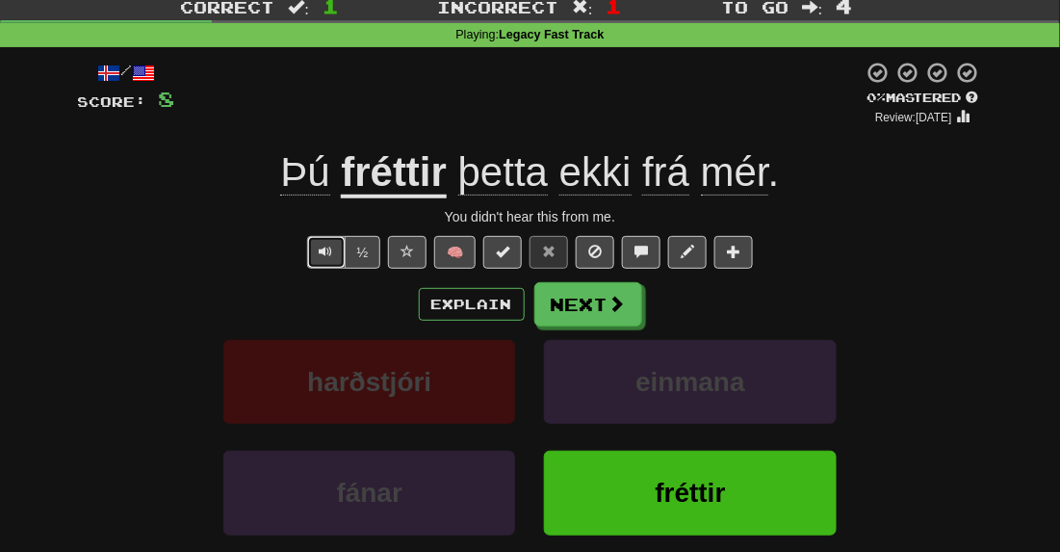
click at [345, 260] on button "Text-to-speech controls" at bounding box center [326, 252] width 39 height 33
click at [598, 308] on button "Next" at bounding box center [589, 305] width 108 height 44
